Goal: Task Accomplishment & Management: Manage account settings

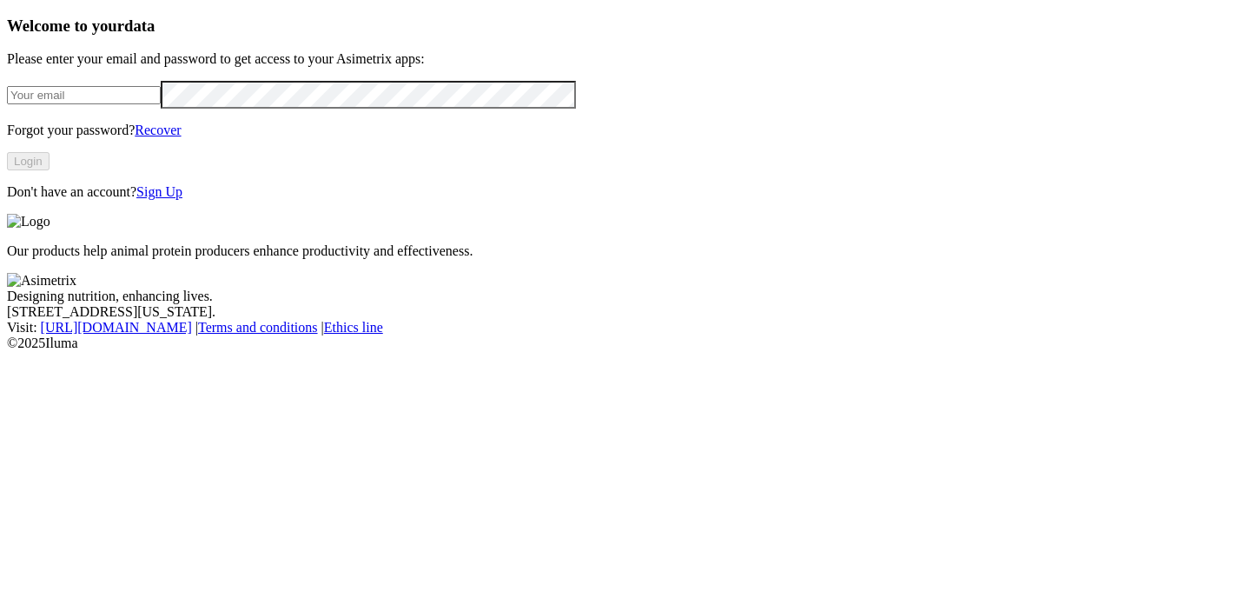
type input "[EMAIL_ADDRESS][DOMAIN_NAME]"
click at [0, 176] on html "Welcome to your data Please enter your email and password to get access to your…" at bounding box center [618, 179] width 1237 height 358
drag, startPoint x: 318, startPoint y: 151, endPoint x: 309, endPoint y: 146, distance: 10.1
click at [309, 109] on form "microbiologia.okuo@premexcorp.com" at bounding box center [618, 95] width 1223 height 28
drag, startPoint x: 333, startPoint y: 129, endPoint x: -6, endPoint y: 117, distance: 338.9
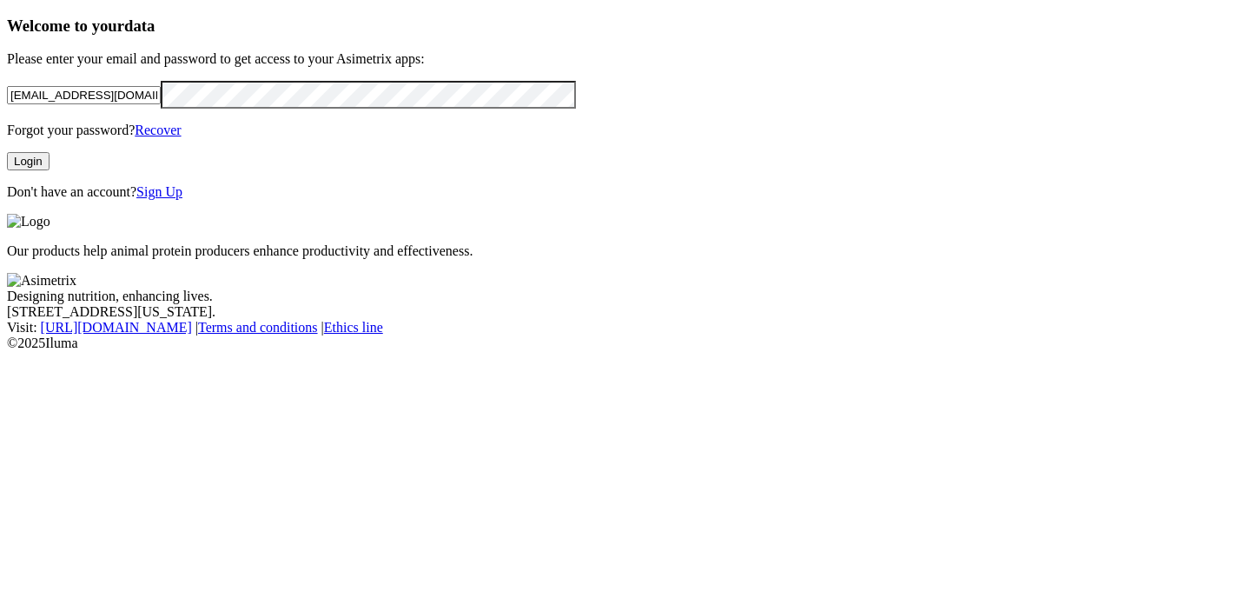
click at [0, 117] on html "Welcome to your data Please enter your email and password to get access to your…" at bounding box center [618, 179] width 1237 height 358
paste input "esli.cruz@somoscmi.com"
type input "esli.cruz@somoscmi.com"
click input "submit" at bounding box center [0, 0] width 0 height 0
